Goal: Communication & Community: Answer question/provide support

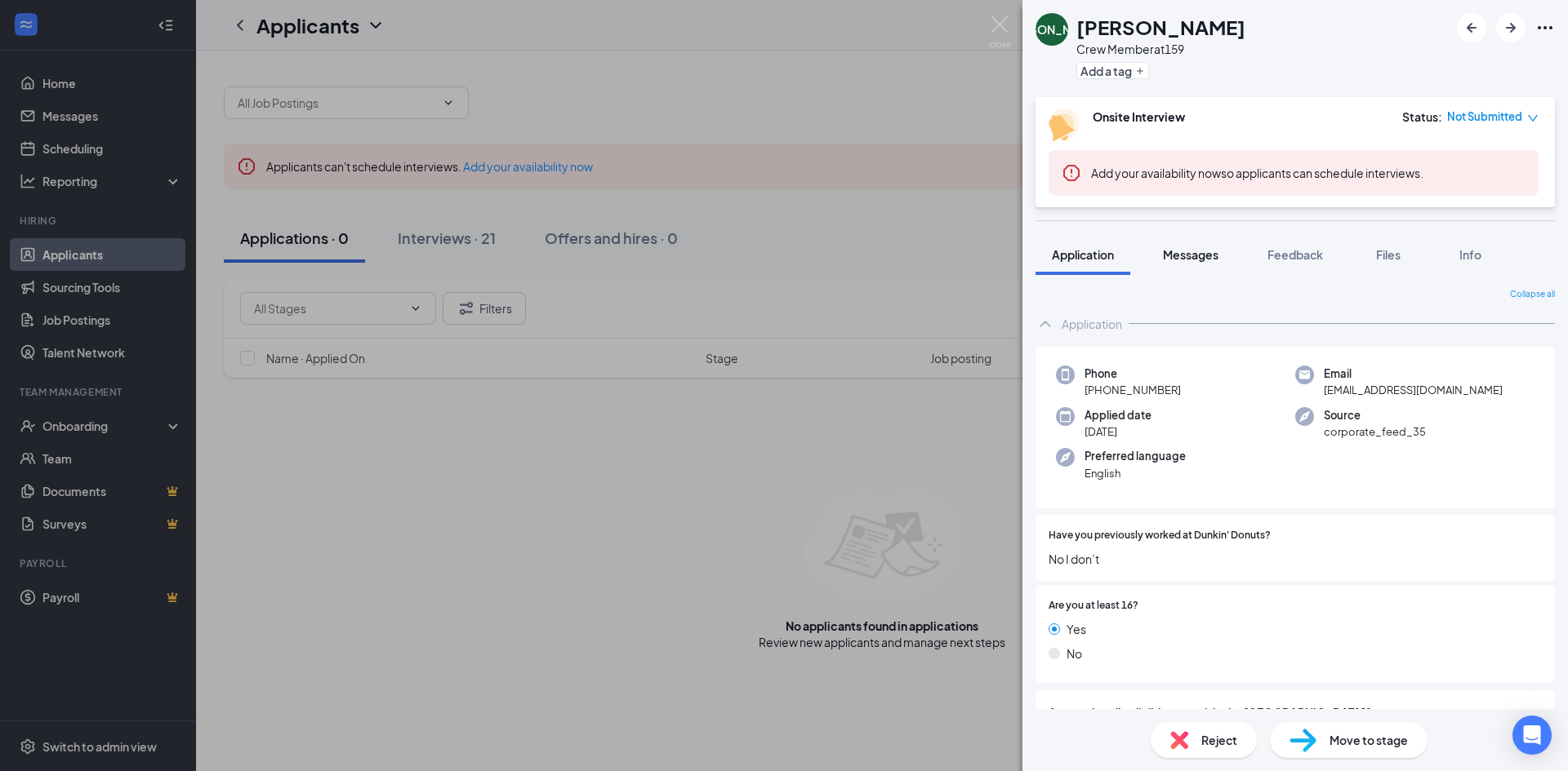
click at [1203, 255] on span "Messages" at bounding box center [1191, 254] width 56 height 14
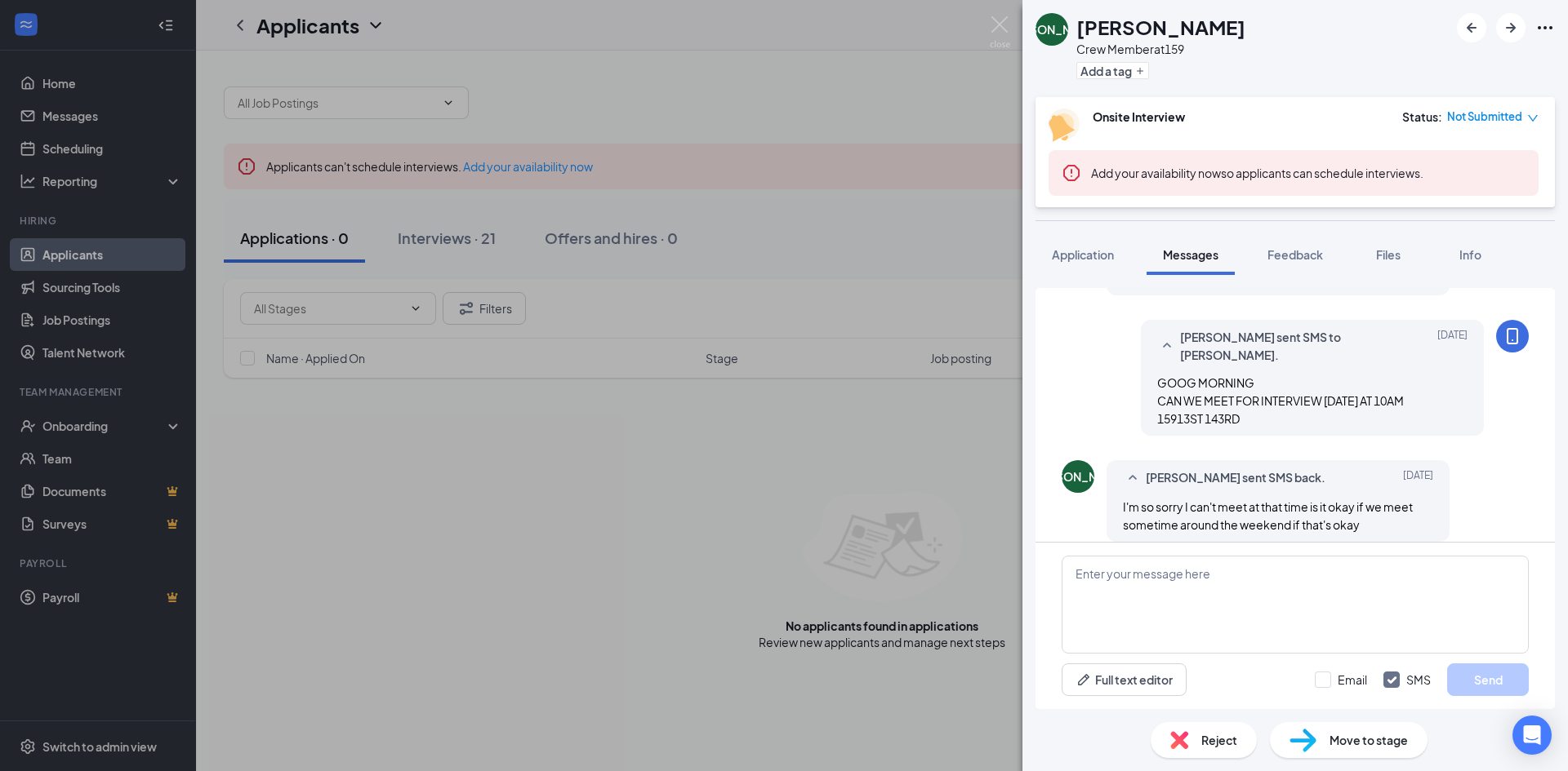
scroll to position [423, 0]
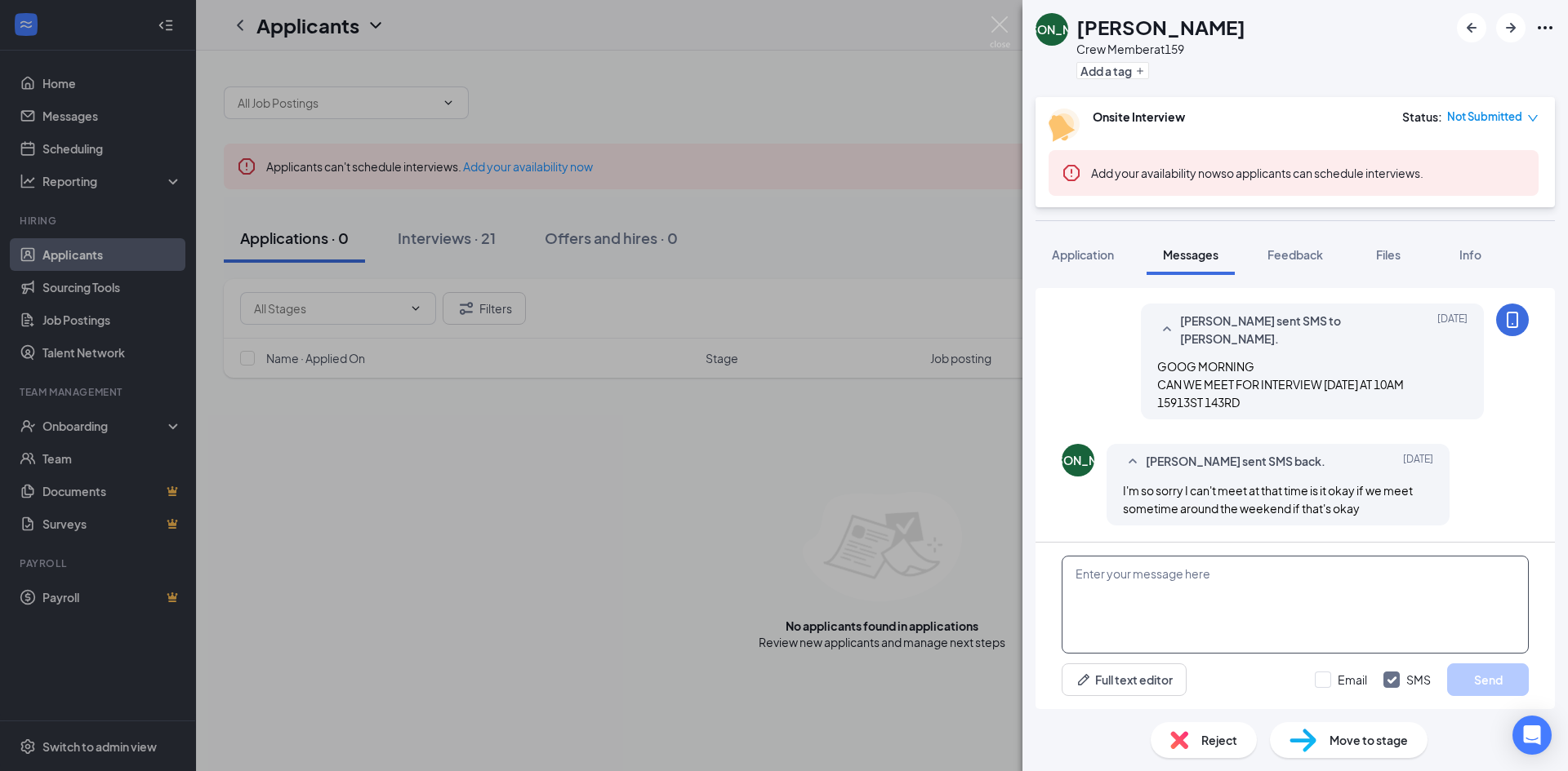
click at [1179, 589] on textarea at bounding box center [1294, 604] width 467 height 98
click at [1180, 607] on textarea at bounding box center [1294, 604] width 467 height 98
type textarea "YES CAN WE MEET ON 20 OF THIS MONTH AT 10AM"
click at [1508, 669] on button "Send" at bounding box center [1487, 679] width 82 height 33
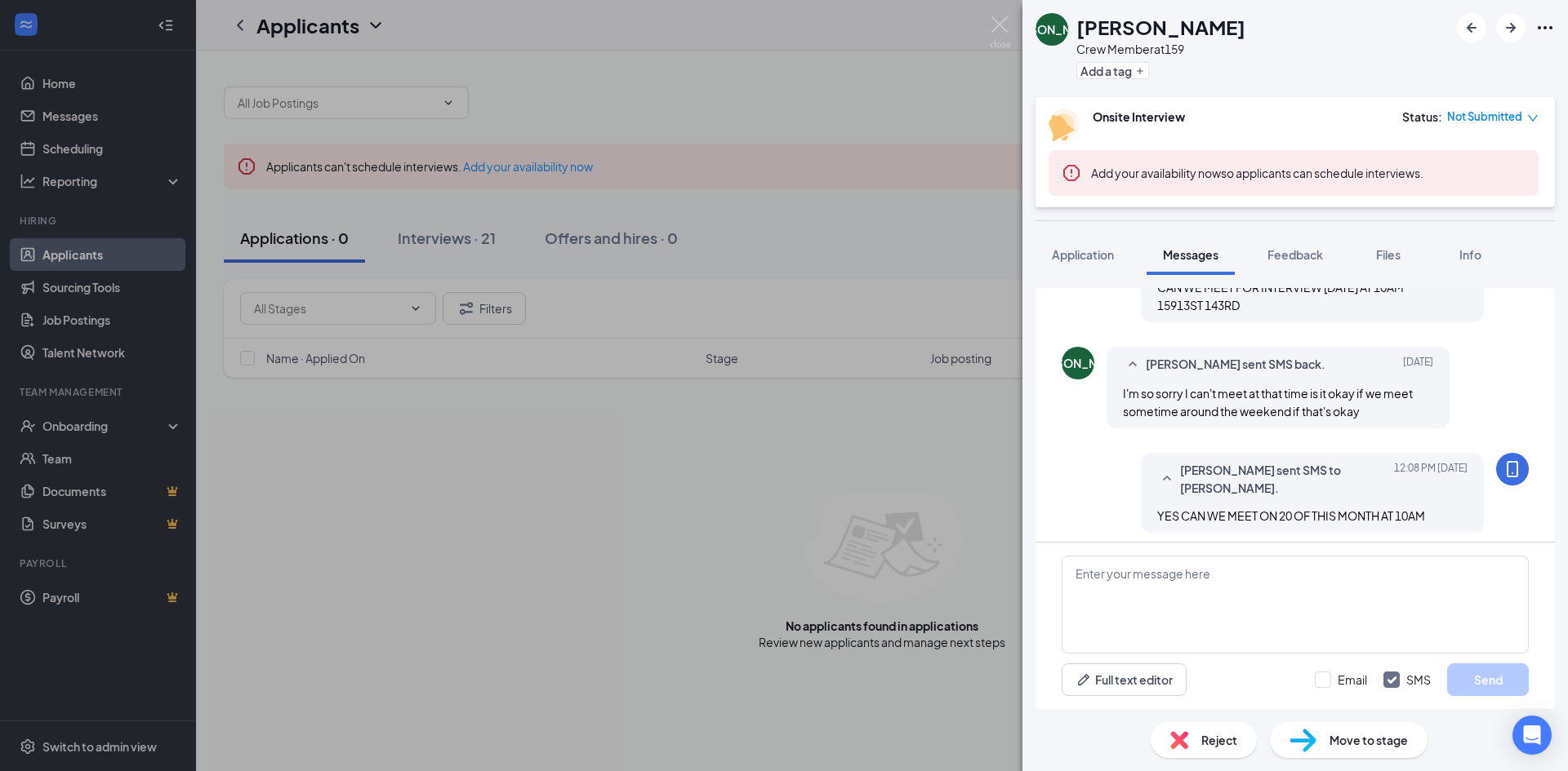
scroll to position [528, 0]
